Goal: Information Seeking & Learning: Compare options

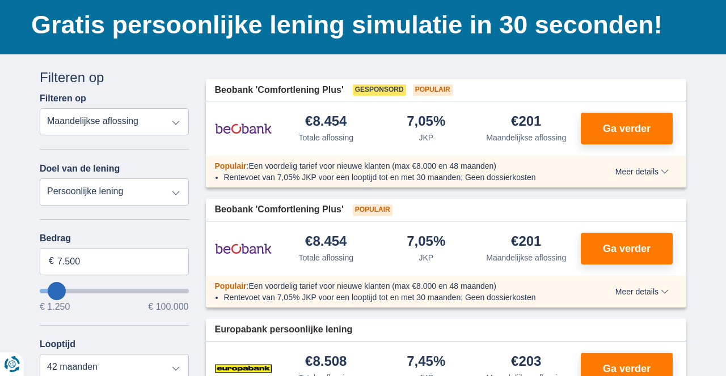
scroll to position [79, 0]
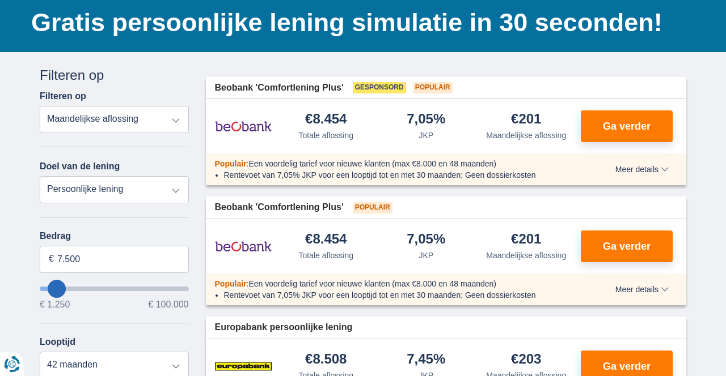
type input "4.250"
type input "4250"
select select "36"
type input "12.250"
type input "12250"
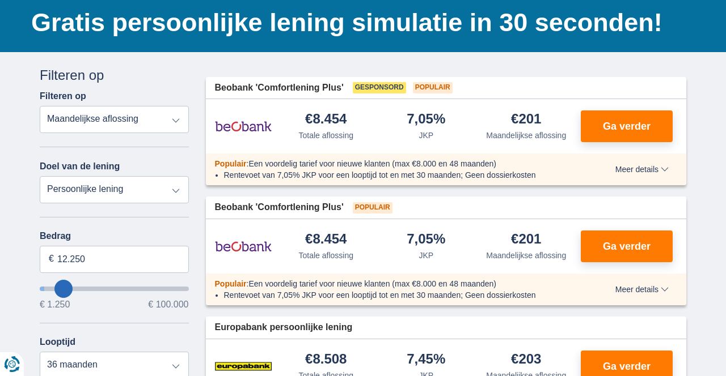
type input "13.250"
type input "13250"
type input "14.250"
type input "14250"
select select "60"
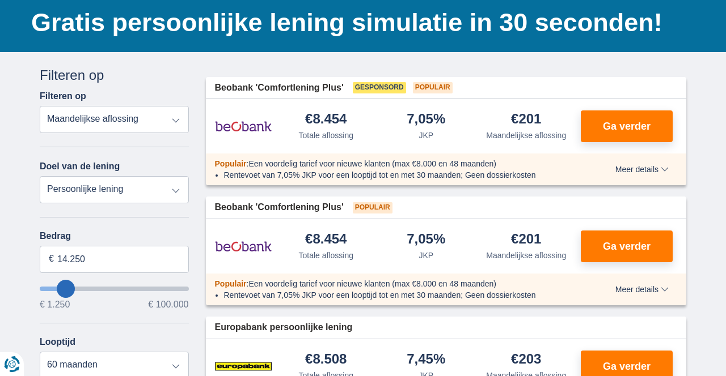
type input "15.250"
type input "15250"
type input "16.250"
type input "16250"
type input "17.250"
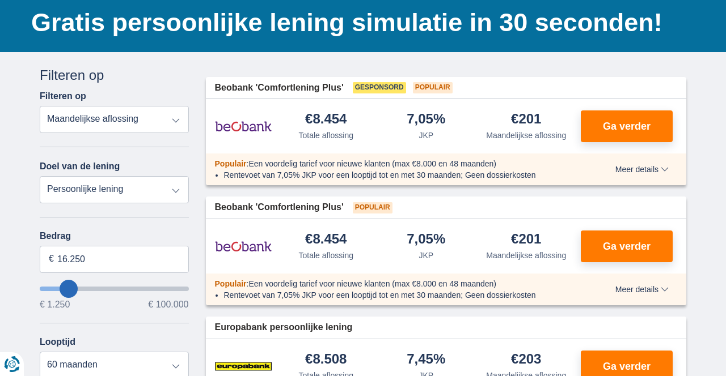
type input "17250"
type input "18.250"
type input "18250"
type input "19.250"
type input "19250"
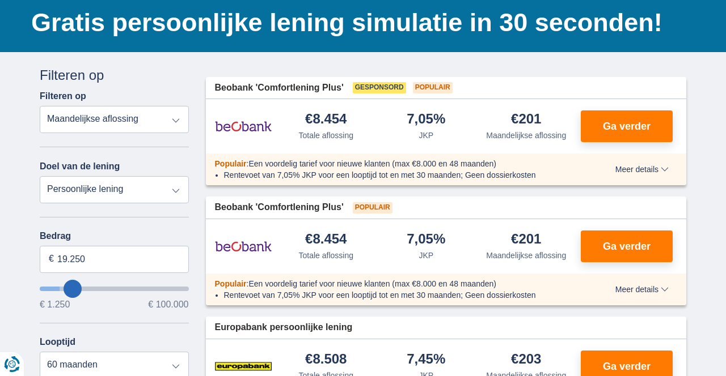
type input "20.250"
type input "20250"
type input "21.250"
type input "21250"
type input "22.250"
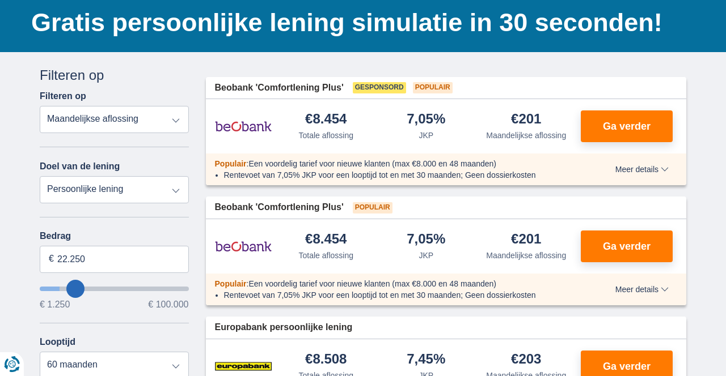
type input "22250"
type input "23.250"
type input "23250"
select select "120"
type input "24.250"
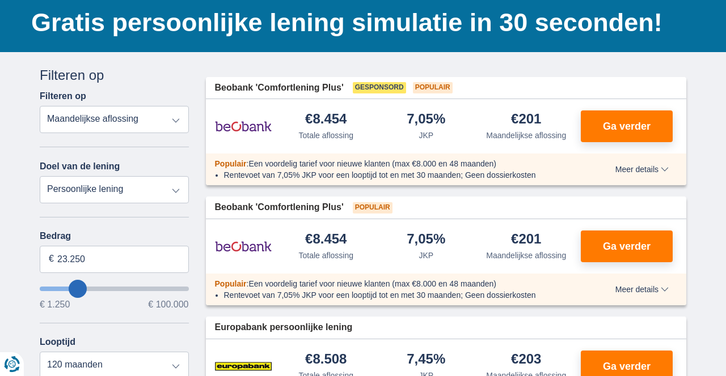
type input "24250"
type input "25.250"
type input "25250"
type input "26.250"
type input "26250"
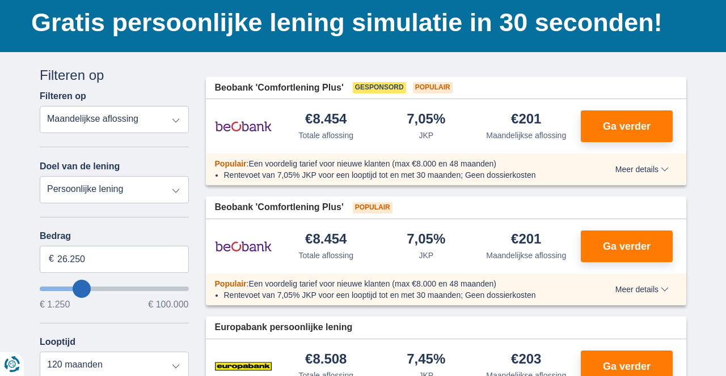
type input "27.250"
type input "27250"
type input "28.250"
type input "28250"
type input "29.250"
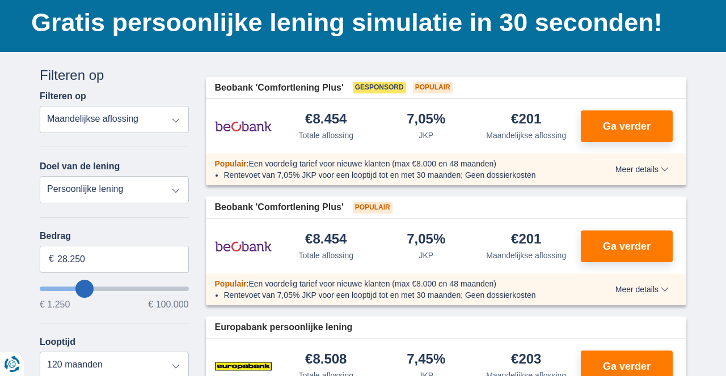
type input "29250"
type input "30.250"
type input "30250"
type input "31.250"
type input "31250"
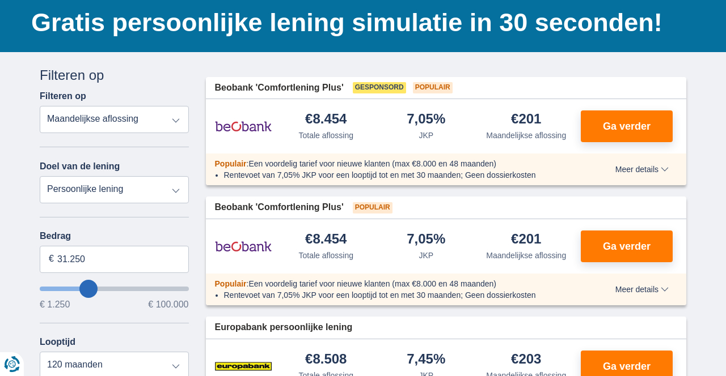
type input "30.250"
type input "30250"
type input "29.250"
type input "29250"
type input "28.250"
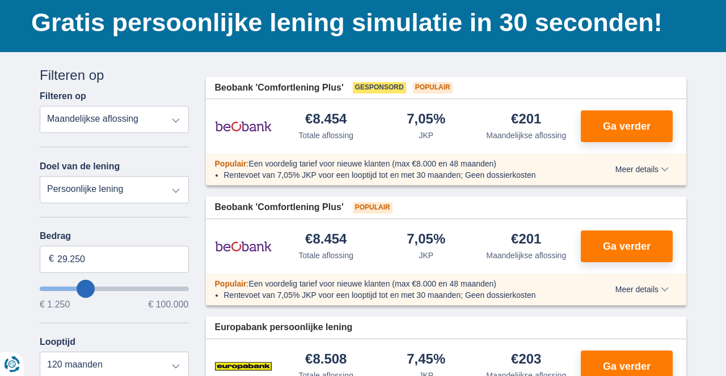
type input "28250"
type input "27.250"
type input "27250"
type input "26.250"
type input "26250"
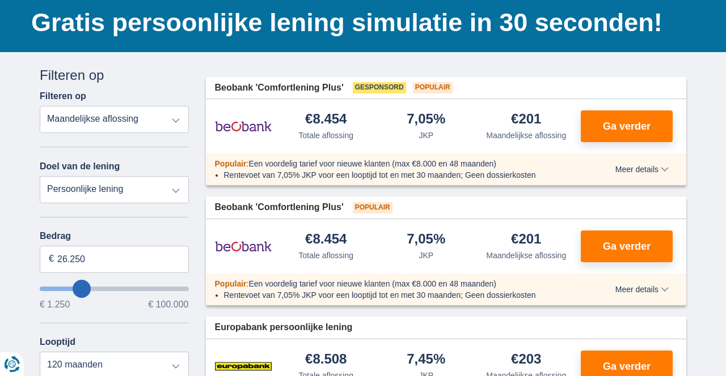
type input "25.250"
type input "25250"
type input "24.250"
type input "24250"
type input "23.250"
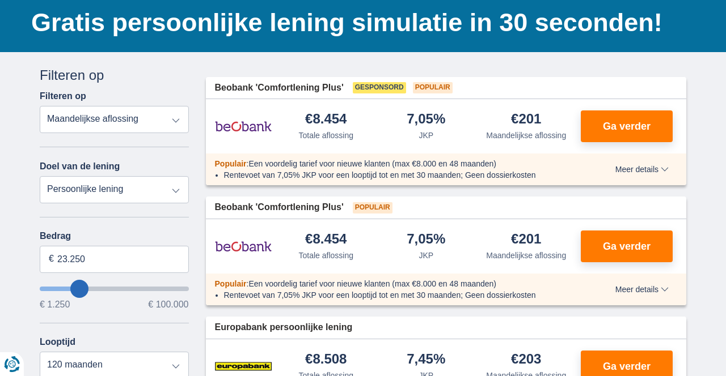
type input "23250"
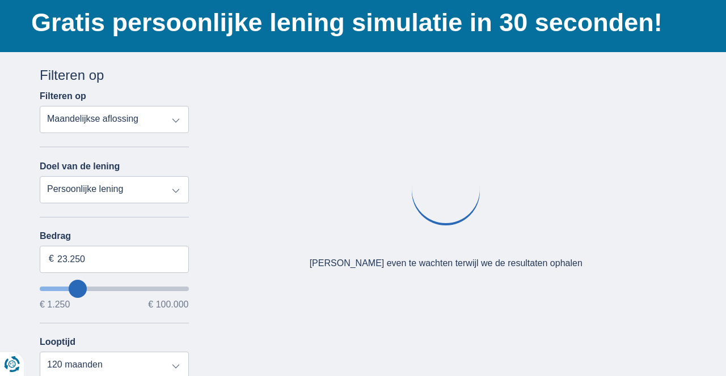
type input "24.250"
type input "24250"
type input "25.250"
type input "25250"
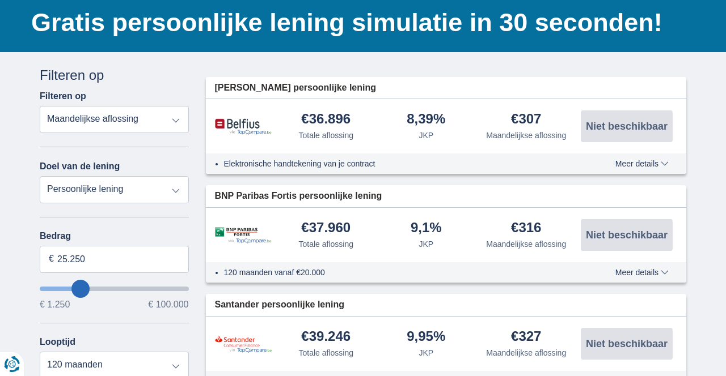
type input "24.250"
type input "24250"
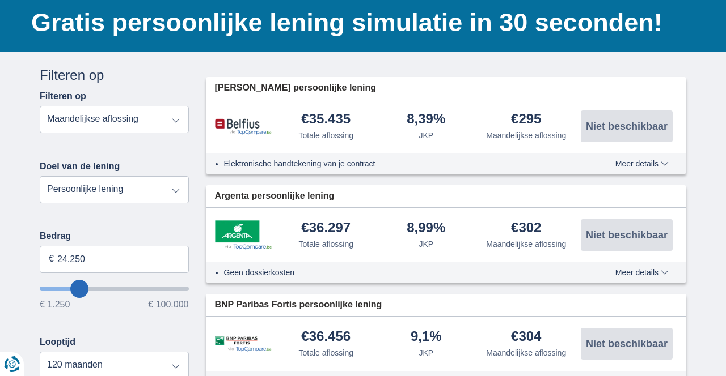
type input "25.250"
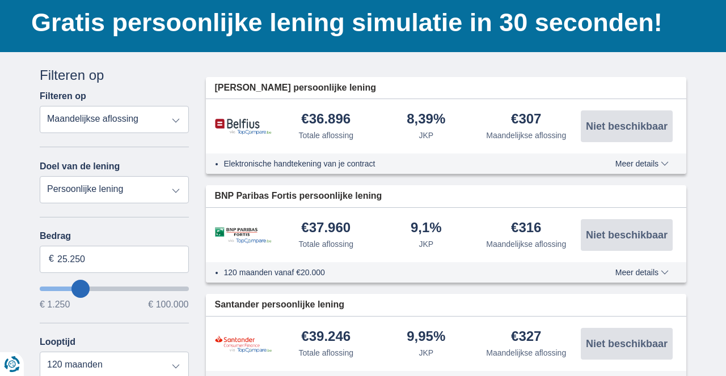
type input "25250"
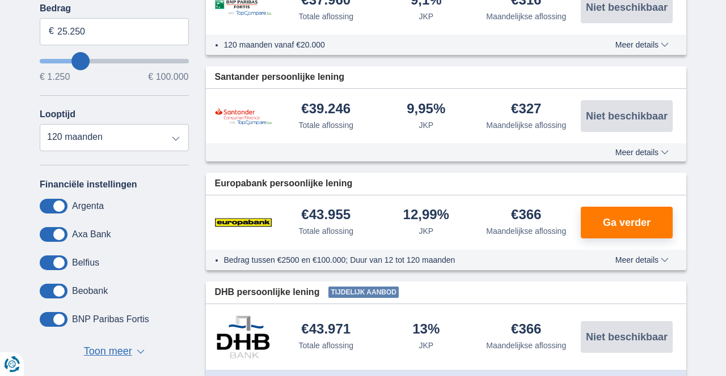
scroll to position [294, 0]
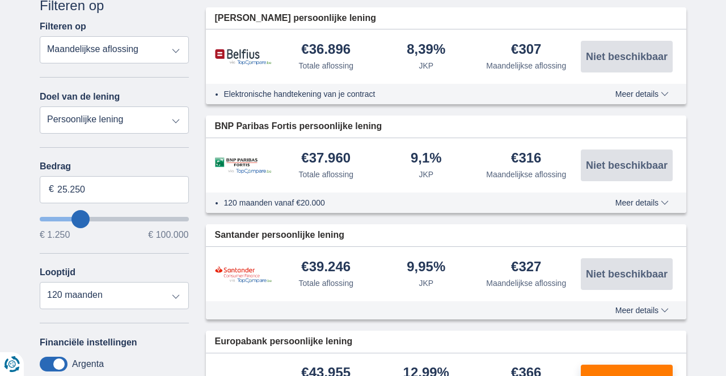
type input "56.250"
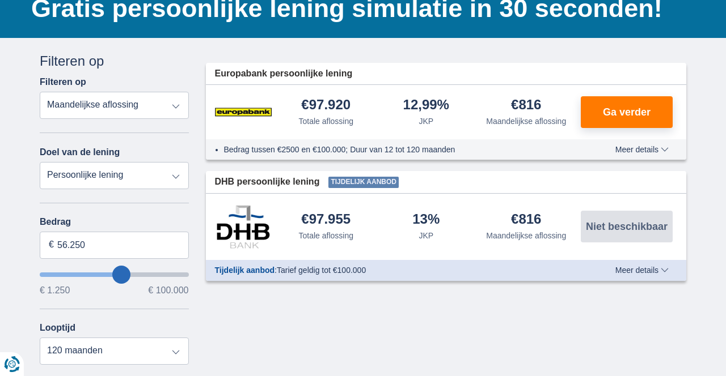
type input "56250"
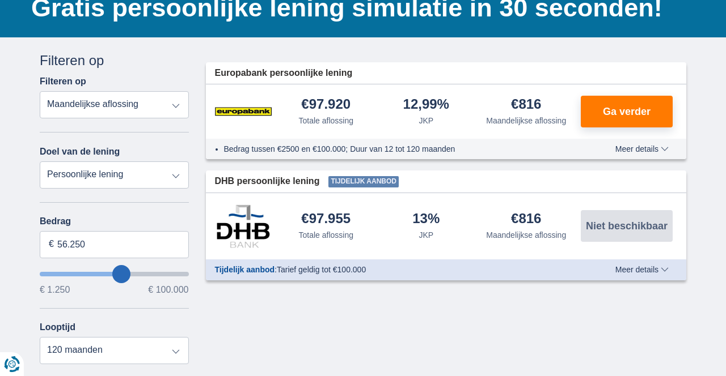
type input "54.250"
type input "54250"
type input "47.250"
type input "47250"
type input "46.250"
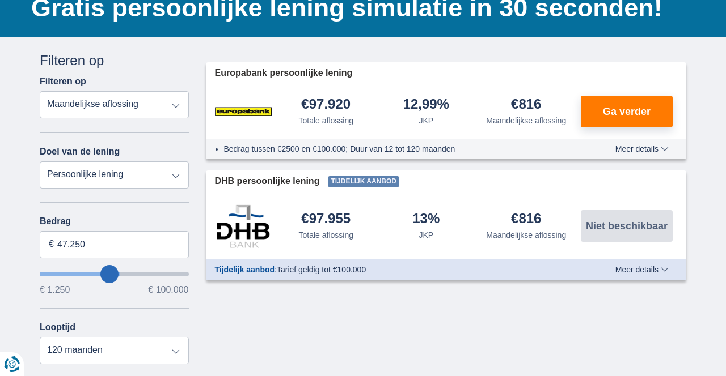
type input "46250"
type input "45.250"
type input "45250"
type input "44.250"
type input "44250"
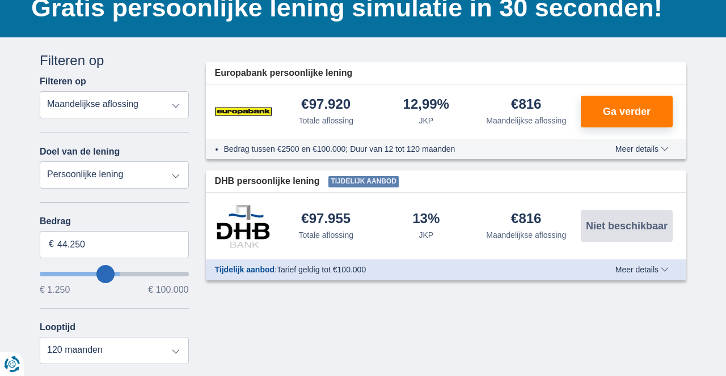
type input "43.250"
type input "43250"
type input "42.250"
type input "42250"
type input "41.250"
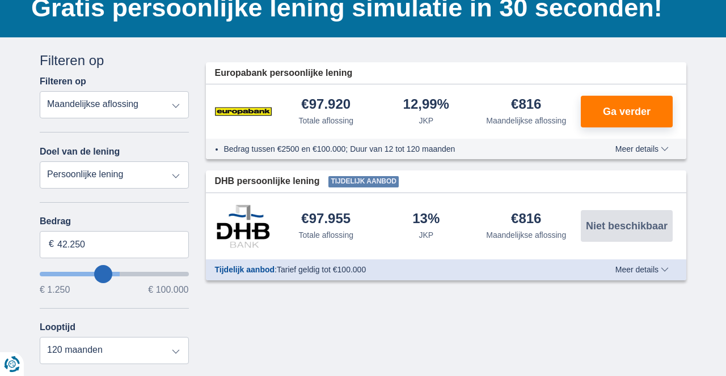
type input "41250"
type input "40.250"
type input "40250"
type input "39.250"
type input "39250"
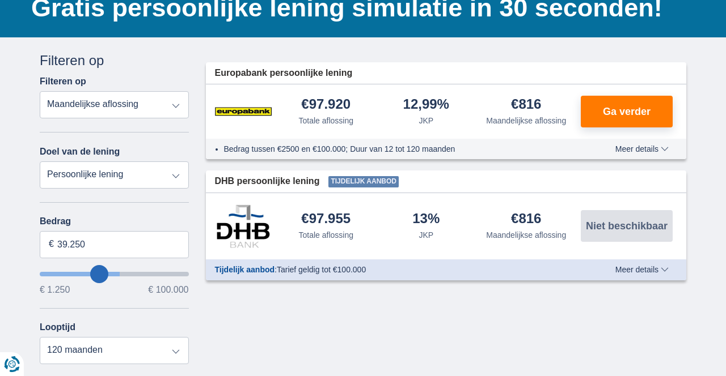
type input "38.250"
type input "38250"
type input "37.250"
type input "37250"
type input "36.250"
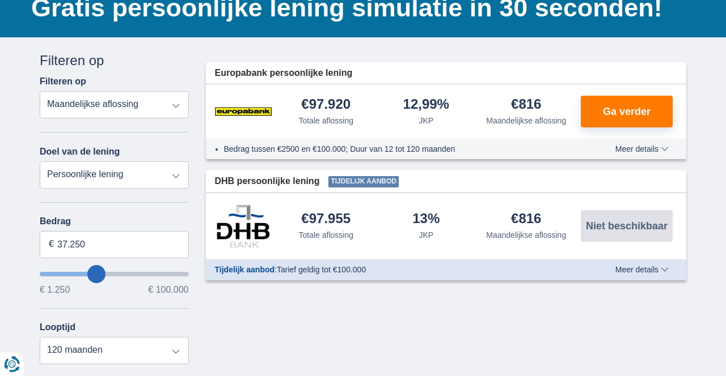
type input "36250"
type input "35.250"
type input "35250"
type input "34.250"
type input "34250"
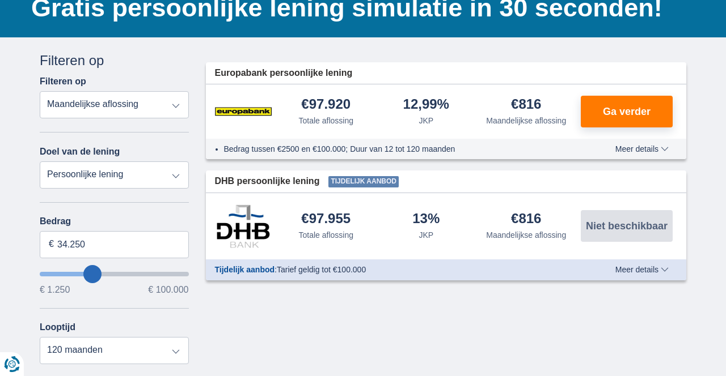
type input "33.250"
type input "33250"
type input "32.250"
type input "32250"
type input "31.250"
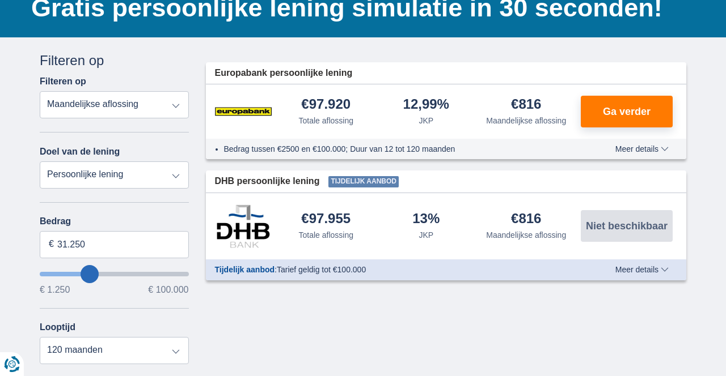
type input "31250"
type input "30.250"
type input "30250"
type input "29.250"
type input "29250"
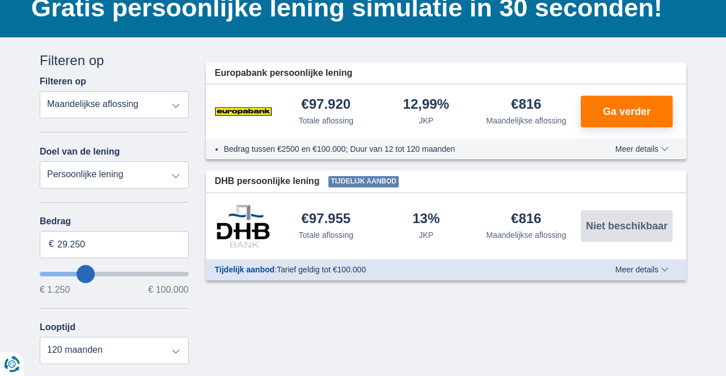
type input "28.250"
type input "28250"
type input "27.250"
type input "27250"
type input "26.250"
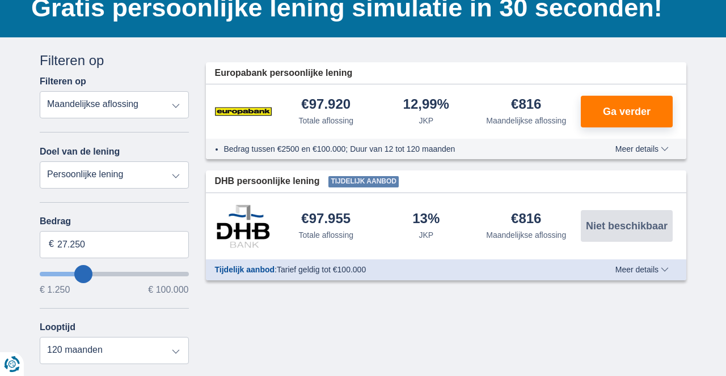
type input "26250"
type input "25.250"
type input "25250"
type input "24.250"
type input "24250"
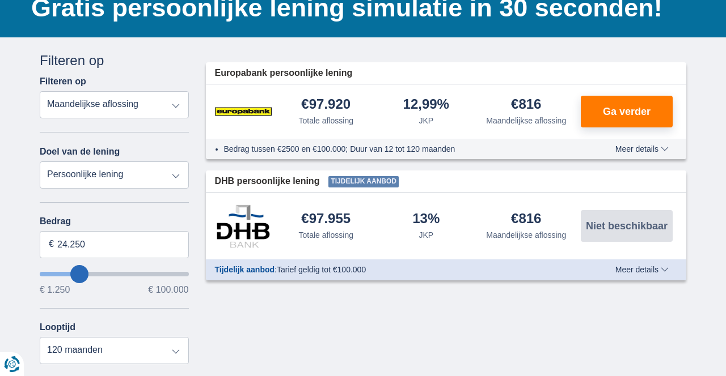
type input "23.250"
type input "23250"
type input "22.250"
type input "22250"
type input "21.250"
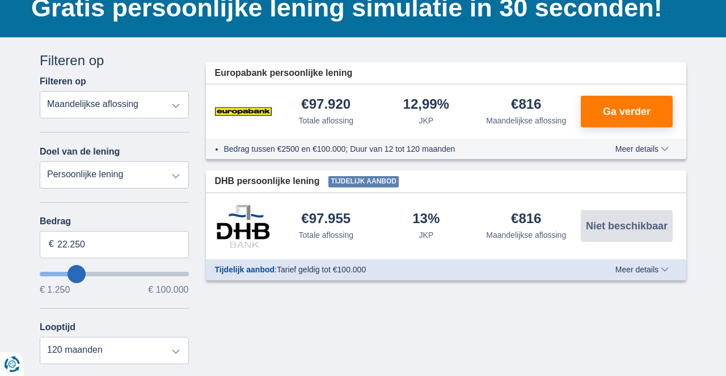
type input "21250"
type input "22.250"
type input "22250"
type input "23.250"
type input "23250"
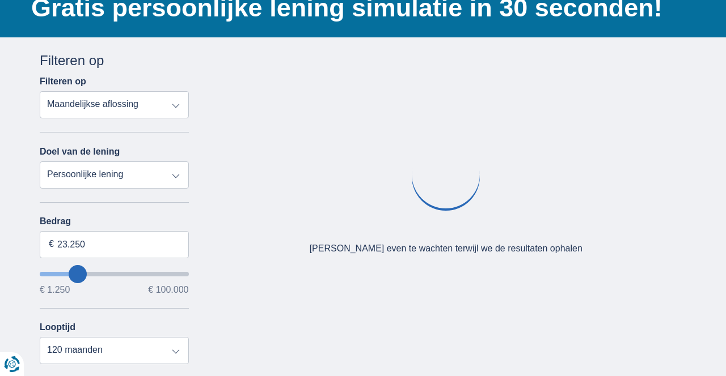
type input "22.250"
type input "22250"
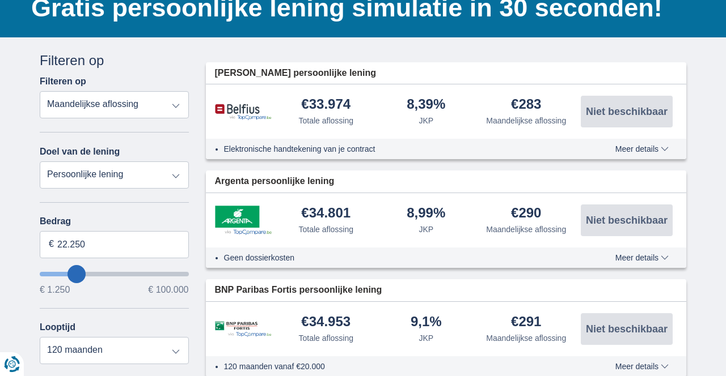
type input "21.250"
type input "21250"
type input "20.250"
type input "20250"
type input "19.250"
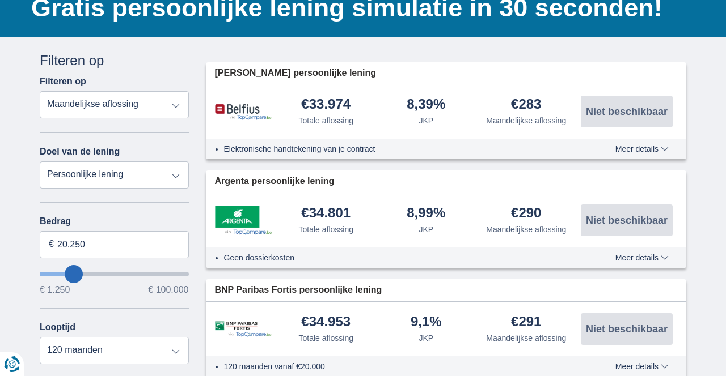
type input "19250"
select select "84"
type input "20.250"
type input "20250"
select select "120"
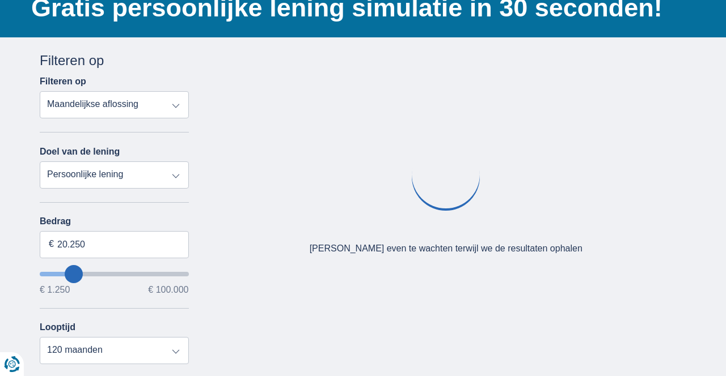
type input "20250"
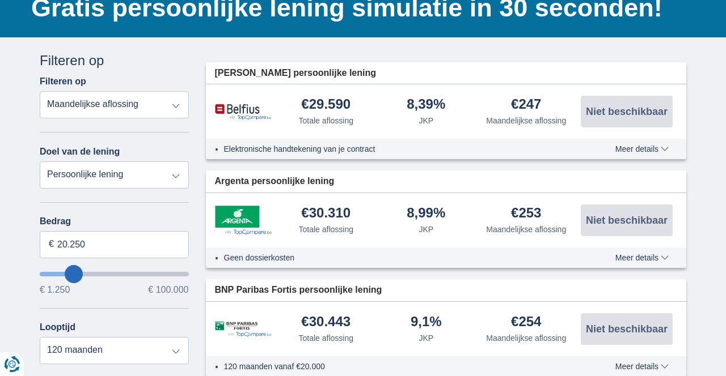
type input "19.250"
type input "19250"
select select "84"
type input "19250"
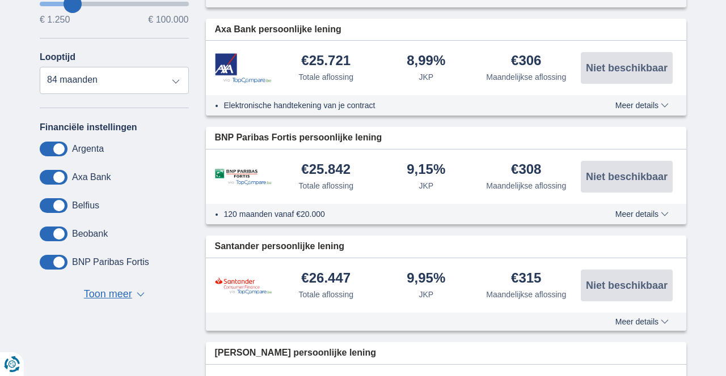
scroll to position [362, 0]
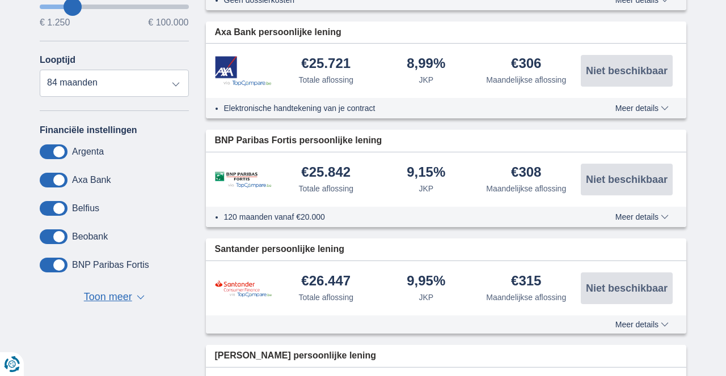
click at [25, 299] on div "× widget.non-eligible-application.title widget.non-eligible-application.text no…" at bounding box center [363, 300] width 726 height 1060
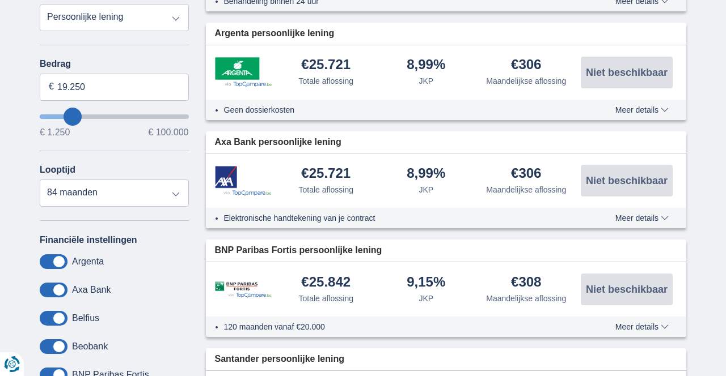
scroll to position [256, 0]
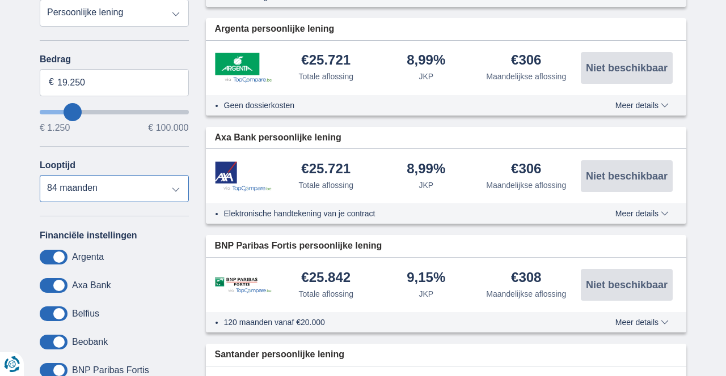
click at [185, 197] on select "12 maanden 18 maanden 24 maanden 30 maanden 36 maanden 42 maanden 48 maanden 60…" at bounding box center [114, 188] width 149 height 27
select select "60"
click at [40, 175] on select "12 maanden 18 maanden 24 maanden 30 maanden 36 maanden 42 maanden 48 maanden 60…" at bounding box center [114, 188] width 149 height 27
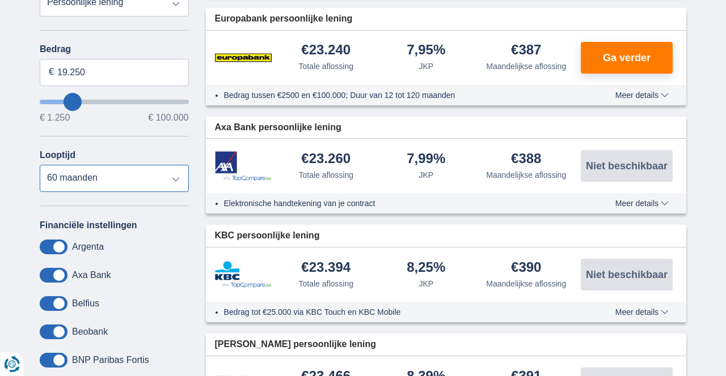
scroll to position [260, 0]
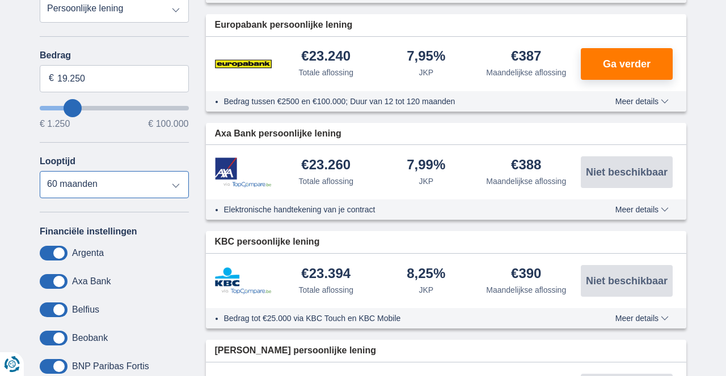
type input "14.250"
type input "14250"
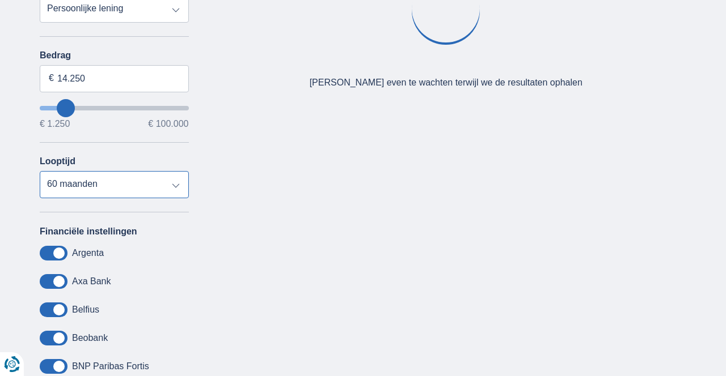
type input "8.250"
type input "8250"
select select "48"
type input "8250"
type input "6.250"
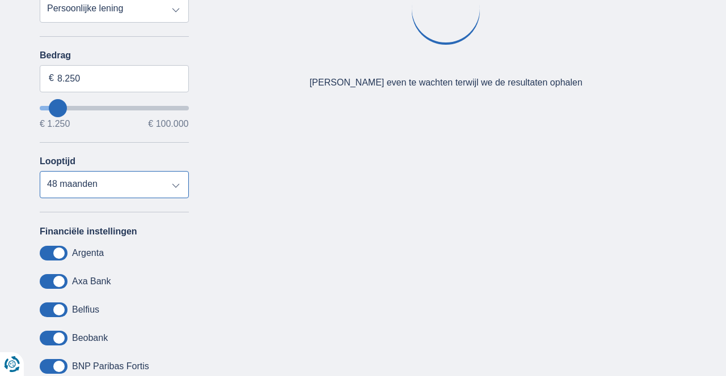
type input "6250"
select select "42"
type input "17.250"
type input "17250"
select select "84"
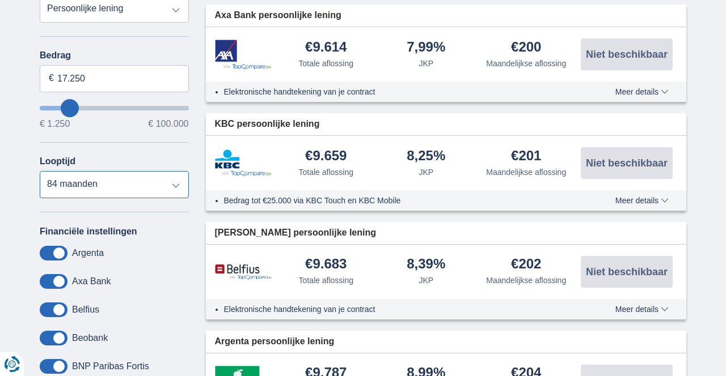
type input "18.250"
type input "18250"
type input "19.250"
type input "19250"
type input "20.250"
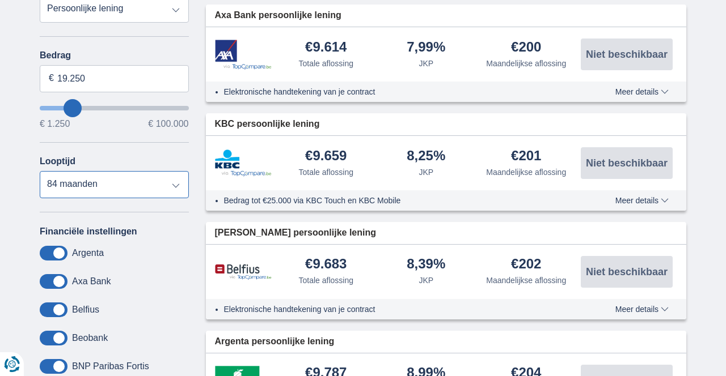
type input "20250"
select select "120"
type input "21.250"
type input "21250"
type input "22.250"
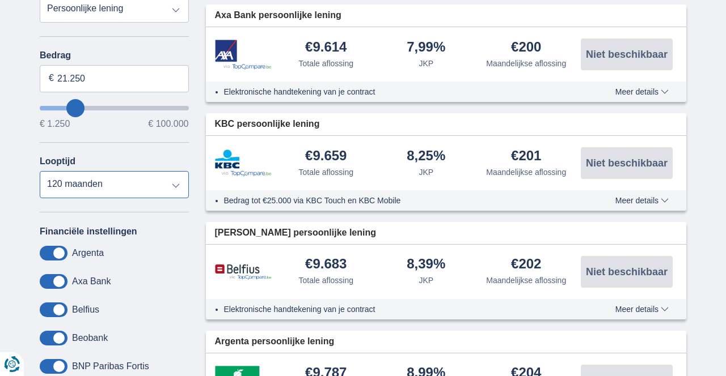
type input "22250"
type input "23.250"
type input "22250"
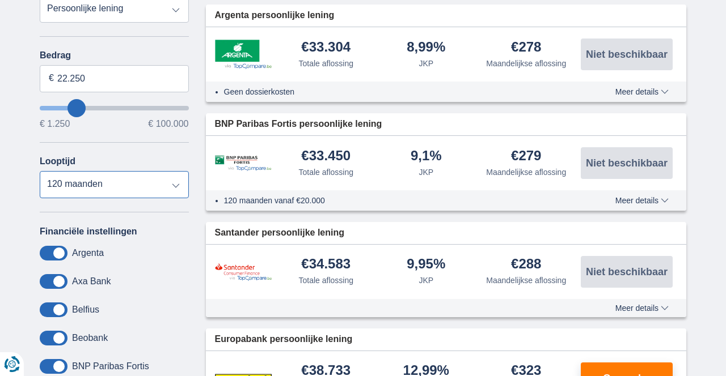
type input "17.250"
type input "17250"
select select "84"
type input "17250"
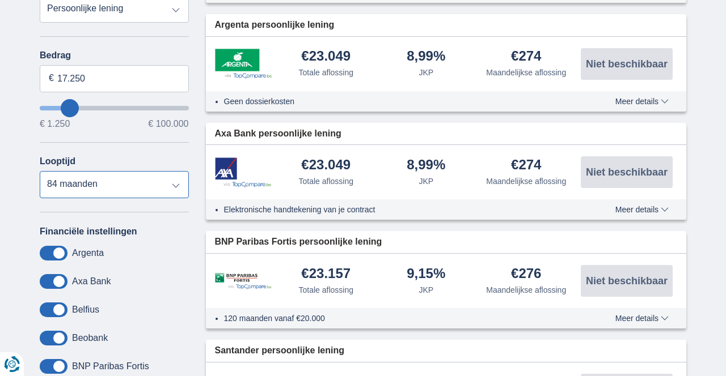
type input "12.250"
type input "12250"
select select "60"
type input "12250"
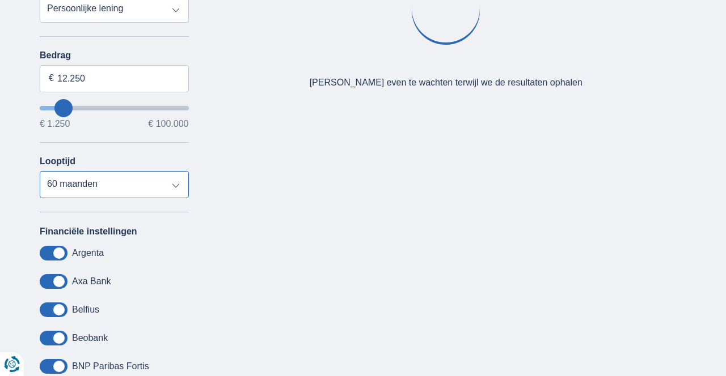
type input "16.250"
type input "16250"
select select "84"
type input "16250"
type input "12.250"
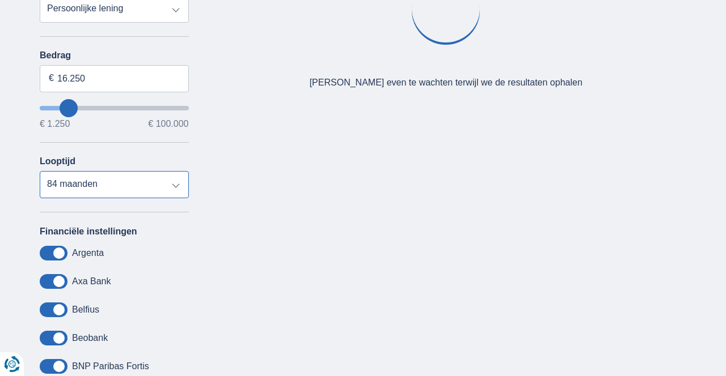
type input "12250"
select select "60"
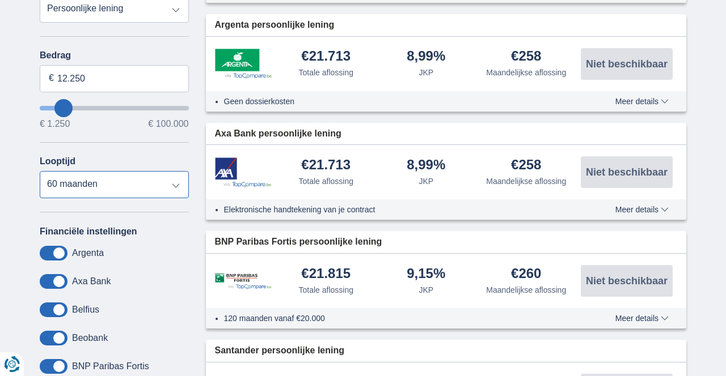
type input "12250"
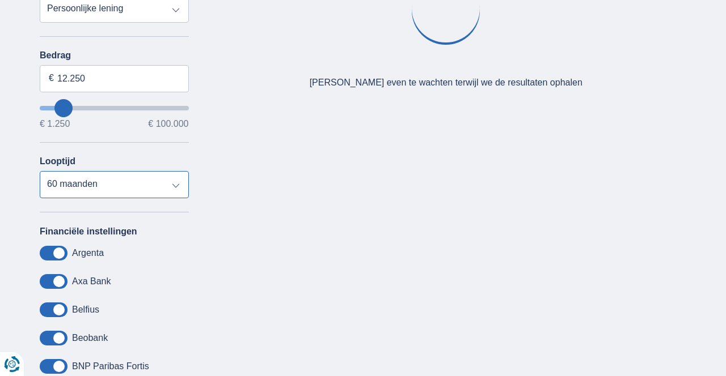
type input "16.250"
type input "16250"
select select "84"
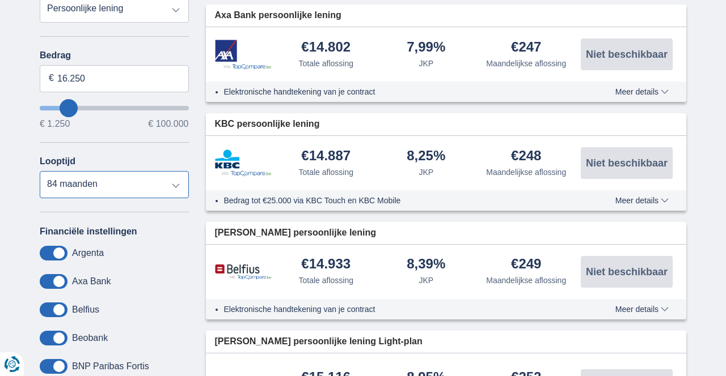
type input "21250"
type input "21.250"
select select "120"
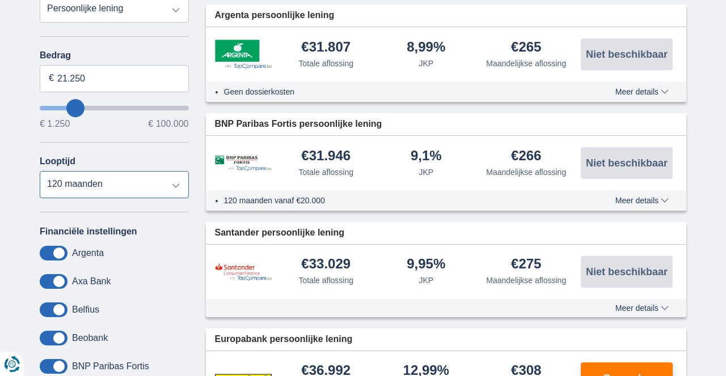
type input "15.250"
type input "15250"
select select "84"
type input "15250"
click at [176, 187] on select "12 maanden 18 maanden 24 maanden 30 maanden 36 maanden 42 maanden 48 maanden 60…" at bounding box center [114, 184] width 149 height 27
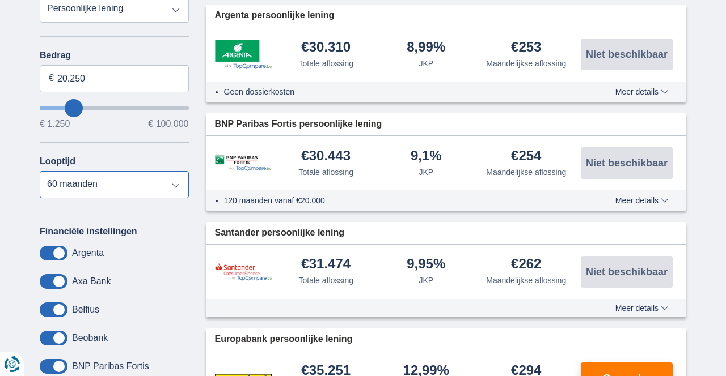
click at [40, 171] on select "12 maanden 18 maanden 24 maanden 30 maanden 36 maanden 42 maanden 48 maanden 60…" at bounding box center [114, 184] width 149 height 27
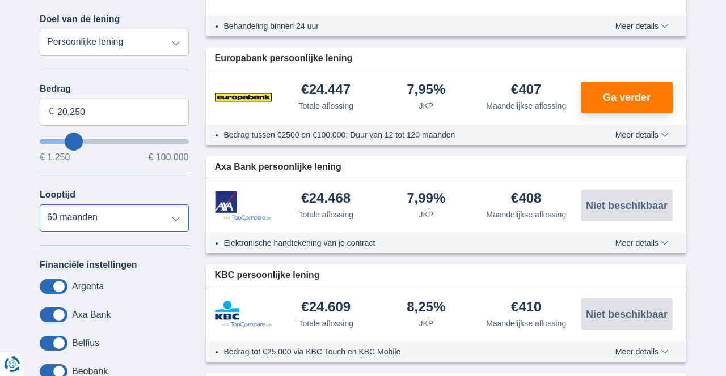
scroll to position [225, 0]
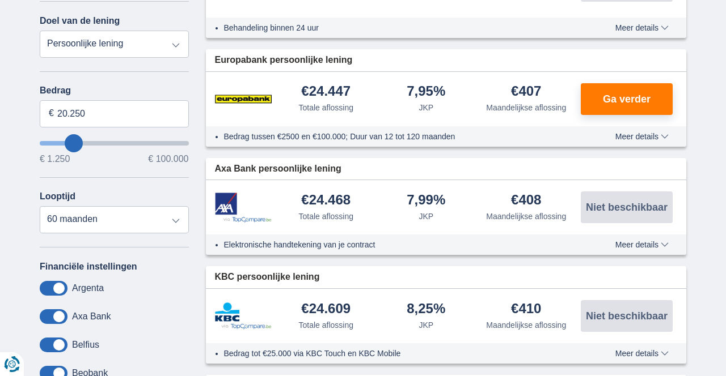
click at [171, 44] on select "Persoonlijke lening Auto Moto / fiets Mobilhome / caravan Renovatie Energie Sch…" at bounding box center [114, 44] width 149 height 27
click at [40, 31] on select "Persoonlijke lening Auto Moto / fiets Mobilhome / caravan Renovatie Energie Sch…" at bounding box center [114, 44] width 149 height 27
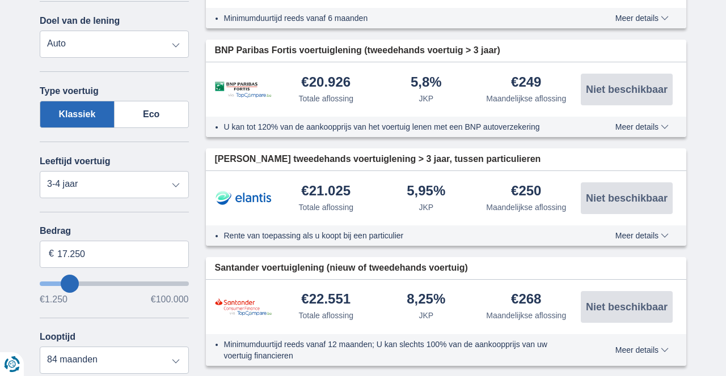
click at [7, 320] on div "× widget.non-eligible-application.title widget.non-eligible-application.text no…" at bounding box center [363, 266] width 726 height 721
click at [5, 326] on div "× widget.non-eligible-application.title widget.non-eligible-application.text no…" at bounding box center [363, 266] width 726 height 721
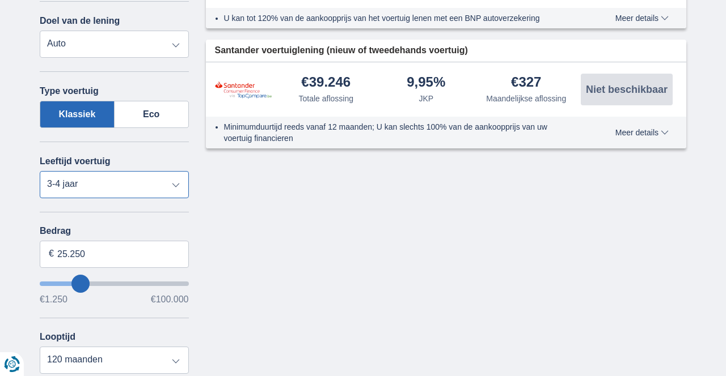
click at [168, 187] on select "Nieuw 0-1 jaar 1-2 jaar 2-3 jaar 3-4 jaar 4-5 jaar 5+ jaar" at bounding box center [114, 184] width 149 height 27
click at [0, 357] on button "Renew consent" at bounding box center [12, 365] width 24 height 24
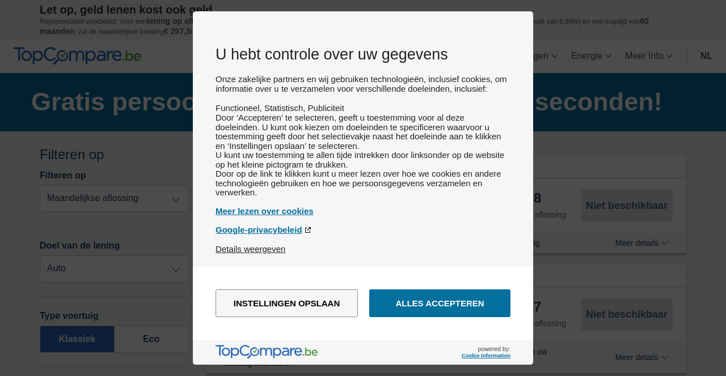
click at [429, 300] on button "Alles accepteren" at bounding box center [439, 304] width 141 height 28
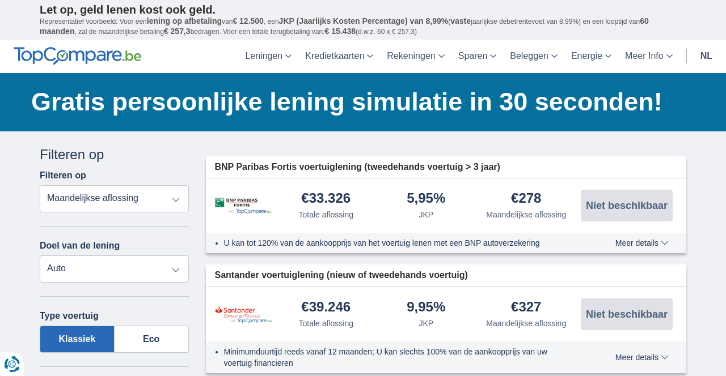
scroll to position [225, 0]
